Goal: Complete application form

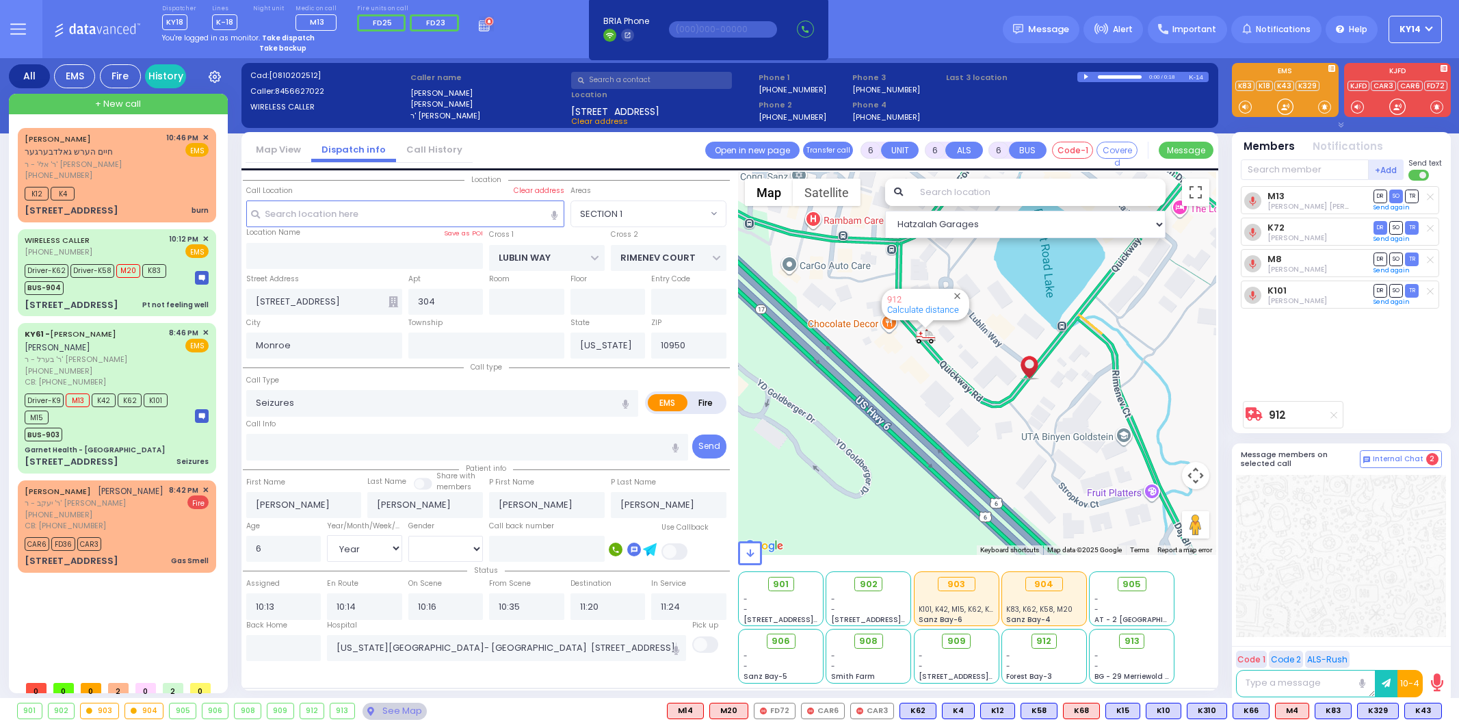
select select "SECTION 1"
select select "Year"
select select "[DEMOGRAPHIC_DATA]"
